Goal: Task Accomplishment & Management: Manage account settings

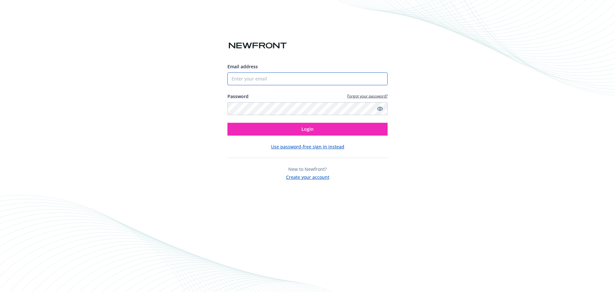
click at [300, 77] on input "Email address" at bounding box center [307, 78] width 160 height 13
type input "[EMAIL_ADDRESS][PERSON_NAME][DOMAIN_NAME]"
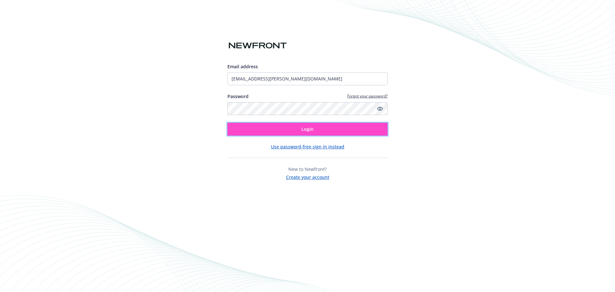
click at [305, 127] on span "Login" at bounding box center [307, 129] width 12 height 6
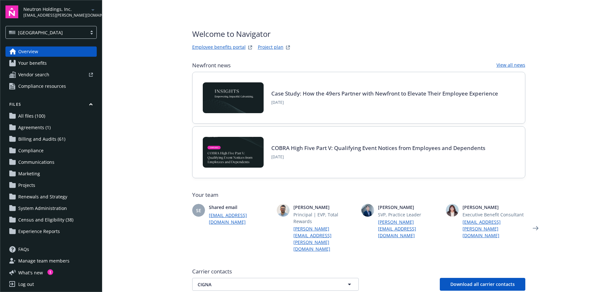
click at [28, 259] on span "Manage team members" at bounding box center [43, 261] width 51 height 10
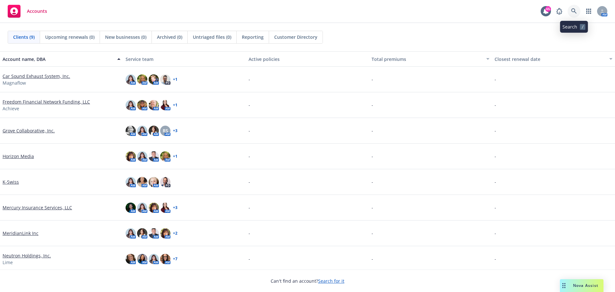
click at [573, 12] on icon at bounding box center [573, 10] width 5 height 5
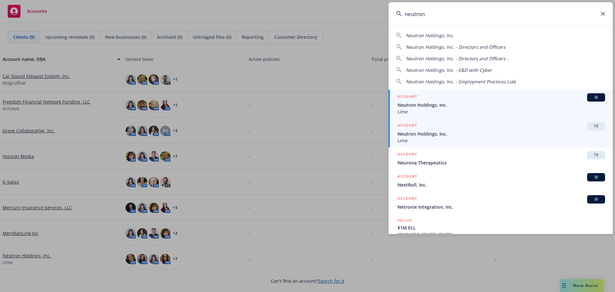
type input "neutron"
click at [428, 129] on div "ACCOUNT TR" at bounding box center [501, 126] width 208 height 8
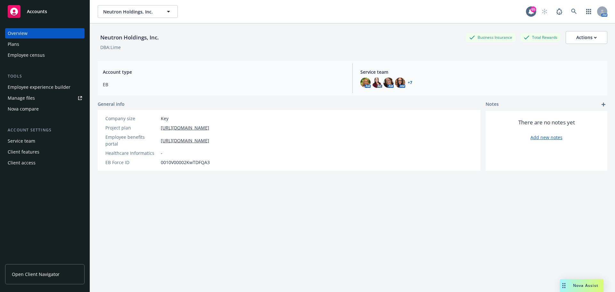
click at [21, 142] on div "Service team" at bounding box center [22, 141] width 28 height 10
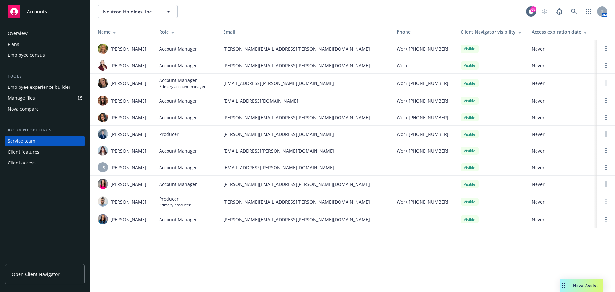
click at [27, 161] on div "Client access" at bounding box center [22, 163] width 28 height 10
